Goal: Navigation & Orientation: Find specific page/section

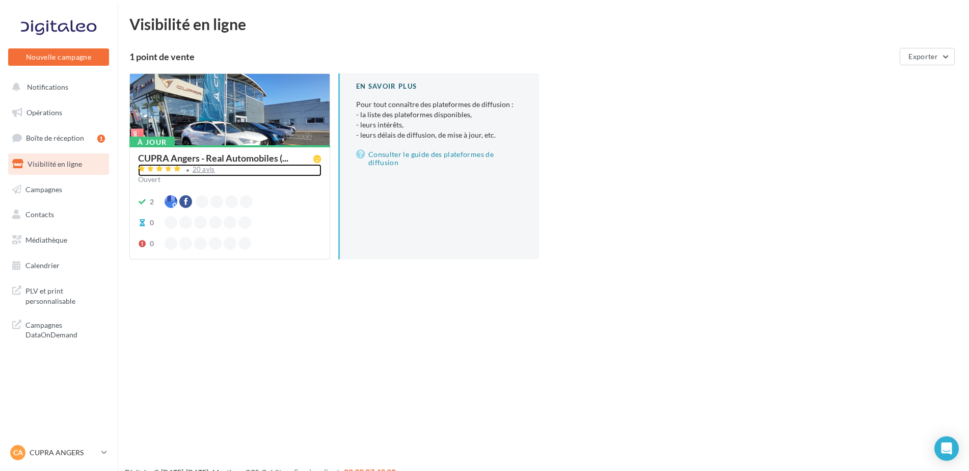
click at [207, 171] on div "20 avis" at bounding box center [204, 169] width 22 height 7
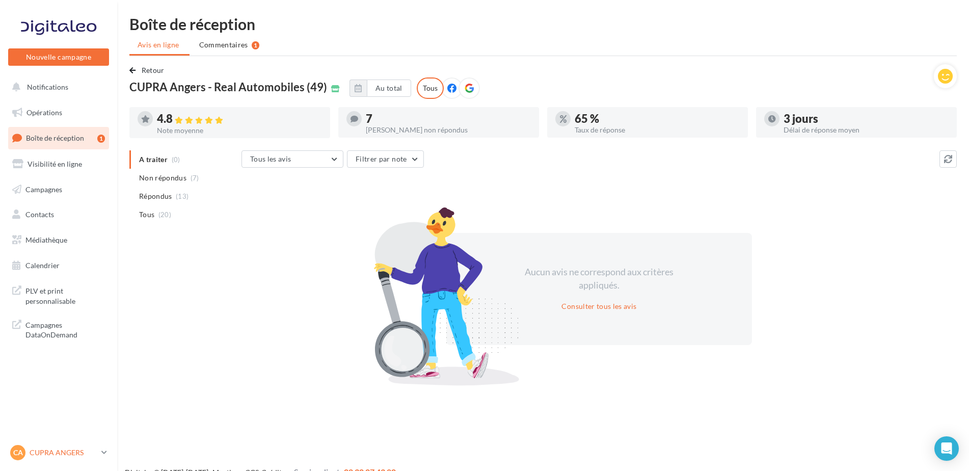
click at [60, 448] on p "CUPRA ANGERS" at bounding box center [64, 452] width 68 height 10
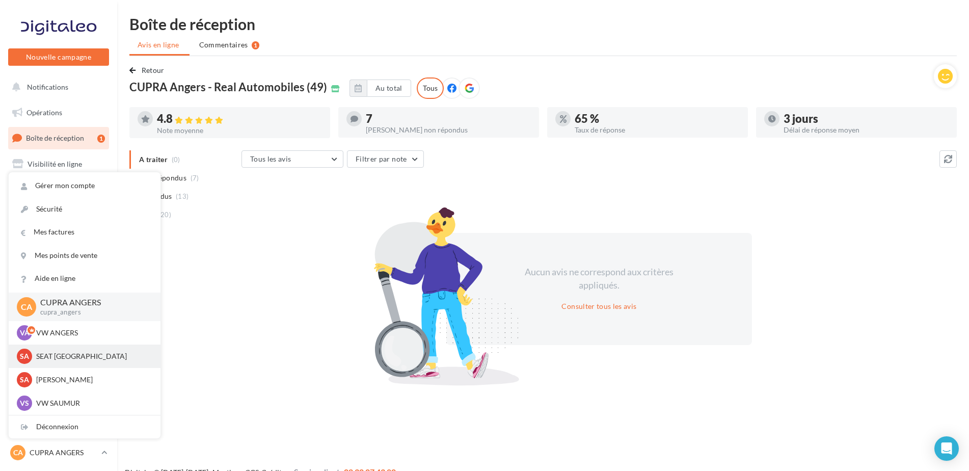
click at [48, 355] on p "SEAT ANGERS" at bounding box center [92, 356] width 112 height 10
